Goal: Book appointment/travel/reservation

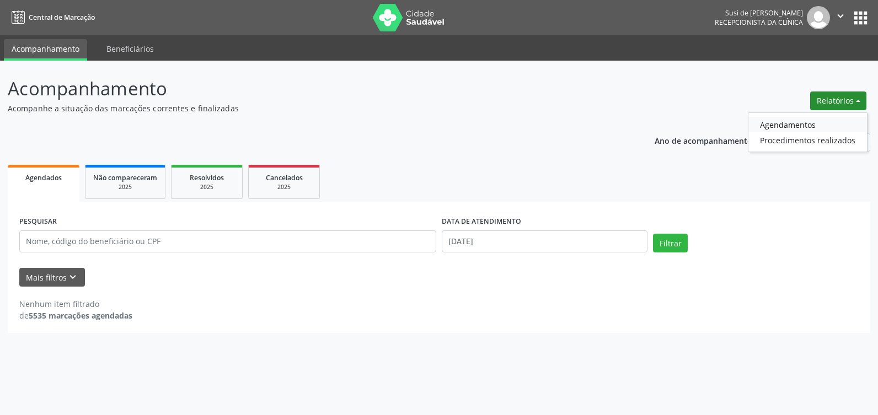
click at [799, 126] on link "Agendamentos" at bounding box center [808, 124] width 119 height 15
select select "7"
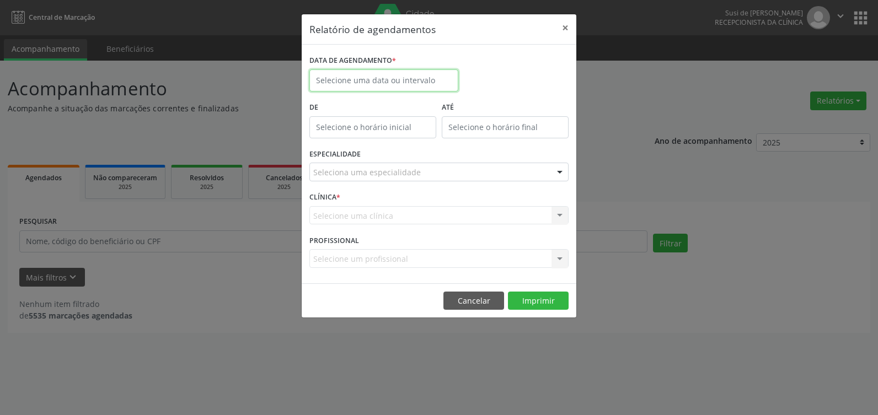
click at [362, 82] on input "text" at bounding box center [384, 81] width 149 height 22
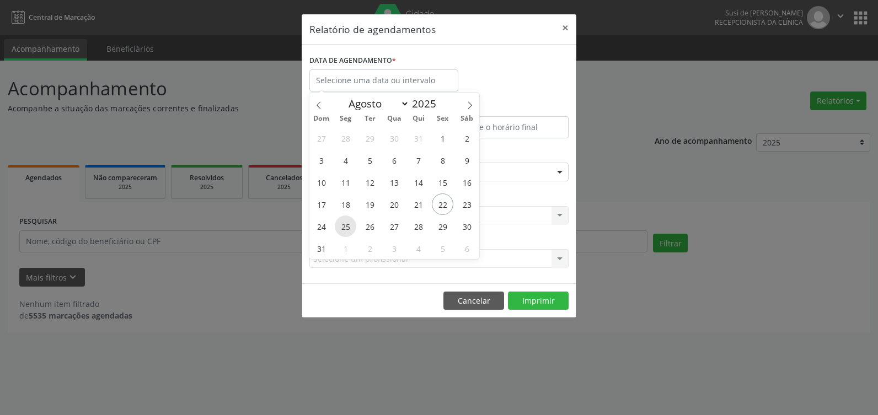
click at [347, 227] on span "25" at bounding box center [346, 227] width 22 height 22
type input "[DATE]"
click at [347, 227] on span "25" at bounding box center [346, 227] width 22 height 22
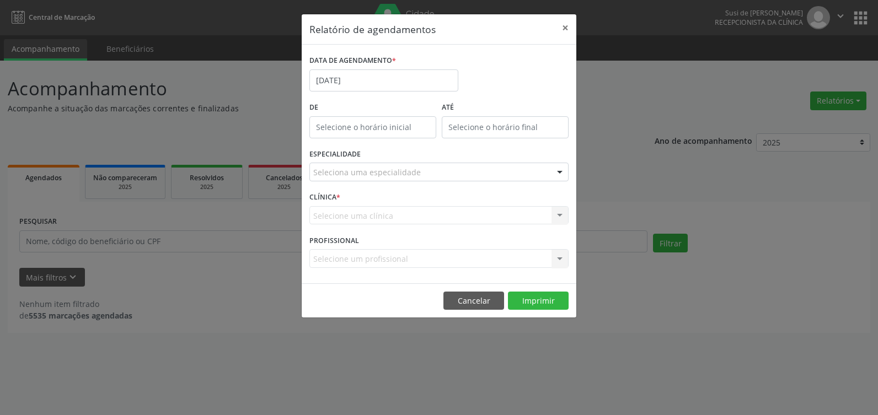
click at [557, 173] on div at bounding box center [560, 172] width 17 height 19
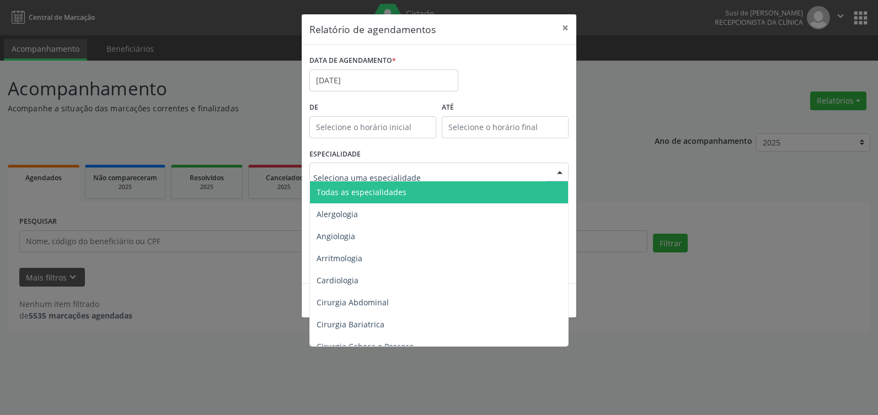
click at [356, 196] on span "Todas as especialidades" at bounding box center [362, 192] width 90 height 10
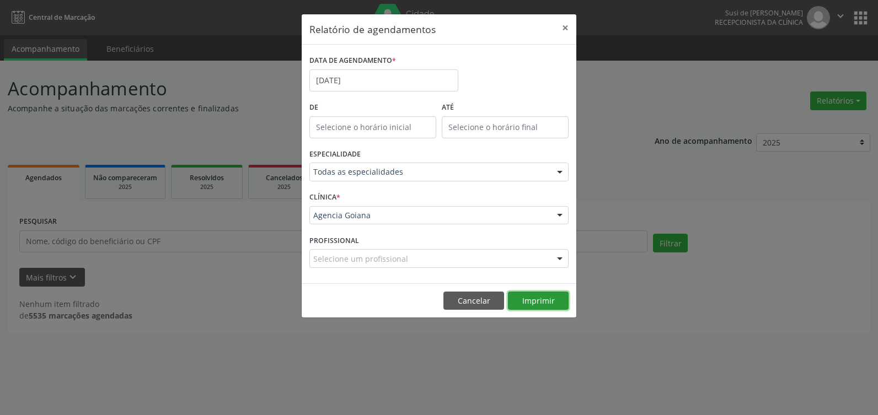
click at [540, 303] on button "Imprimir" at bounding box center [538, 301] width 61 height 19
